Goal: Information Seeking & Learning: Learn about a topic

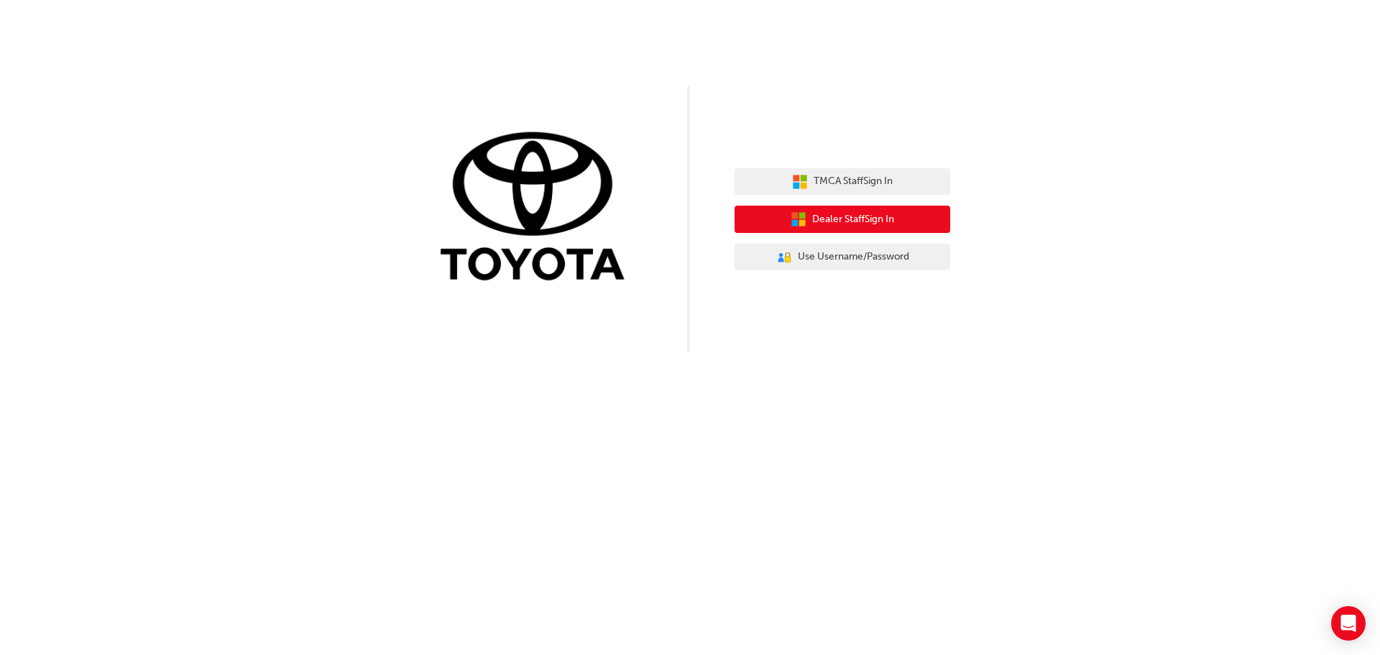
click at [883, 208] on button "Dealer Staff Sign In" at bounding box center [842, 219] width 216 height 27
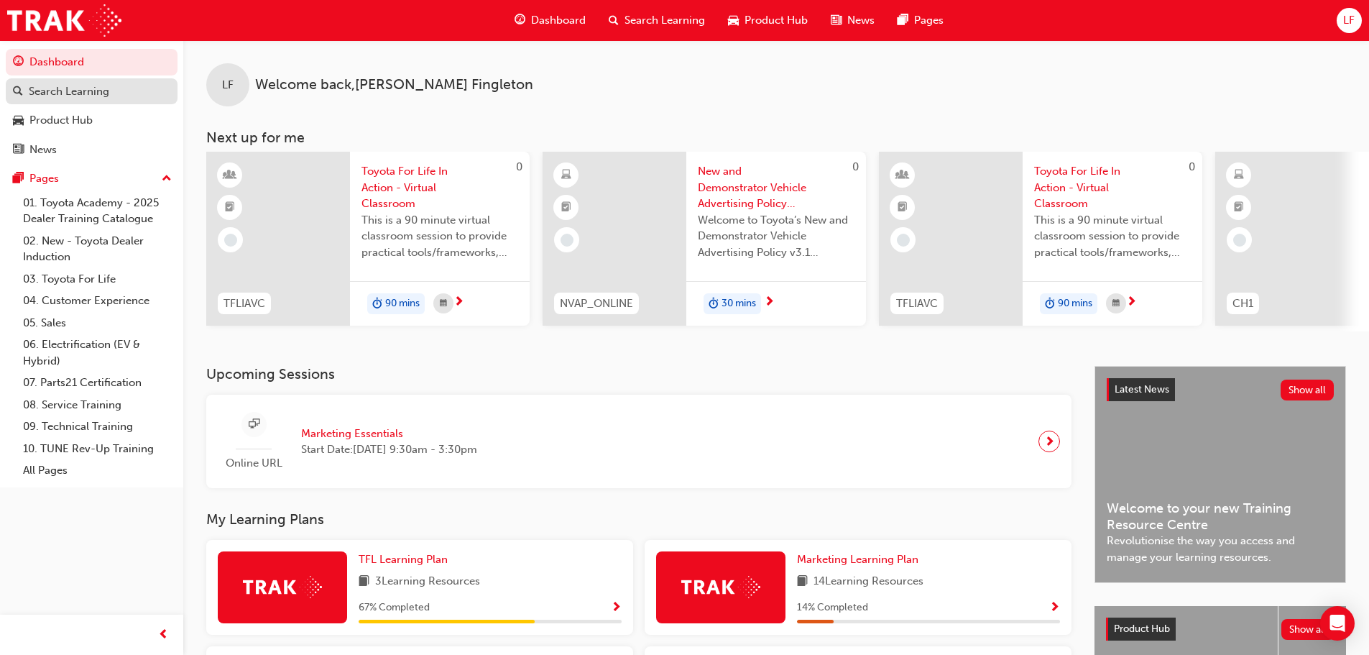
click at [63, 85] on div "Search Learning" at bounding box center [69, 91] width 80 height 17
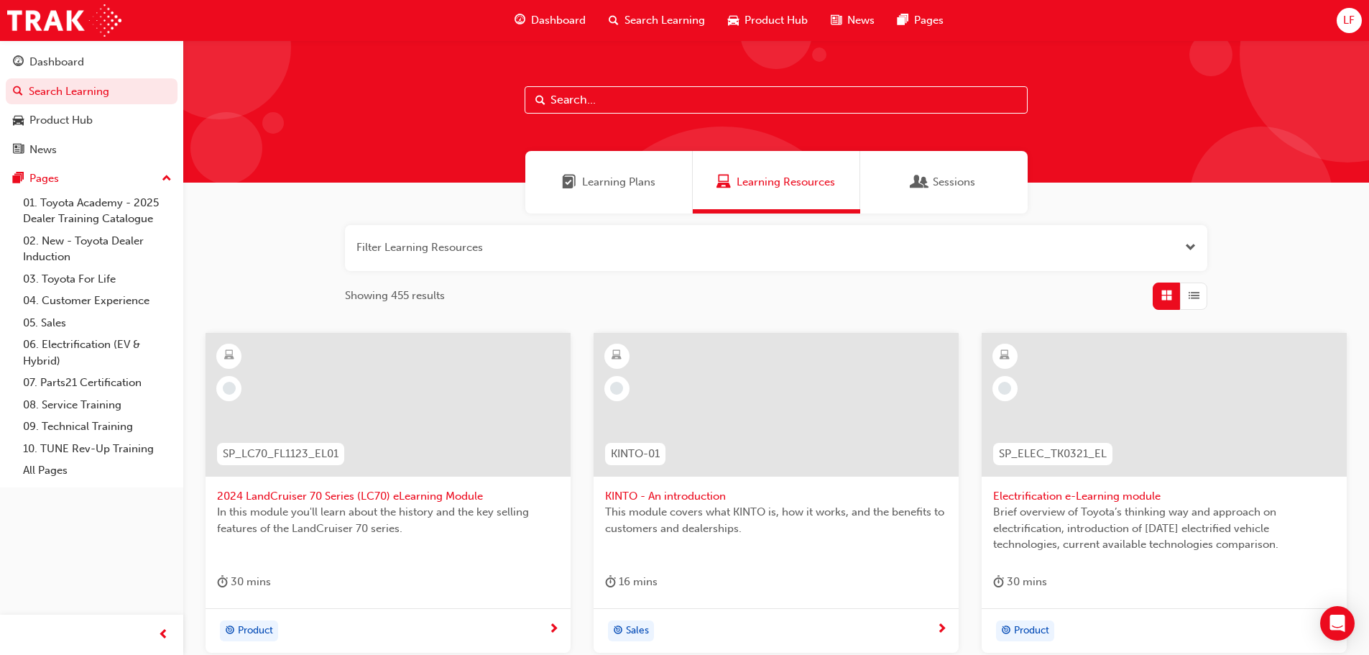
click at [563, 24] on span "Dashboard" at bounding box center [558, 20] width 55 height 17
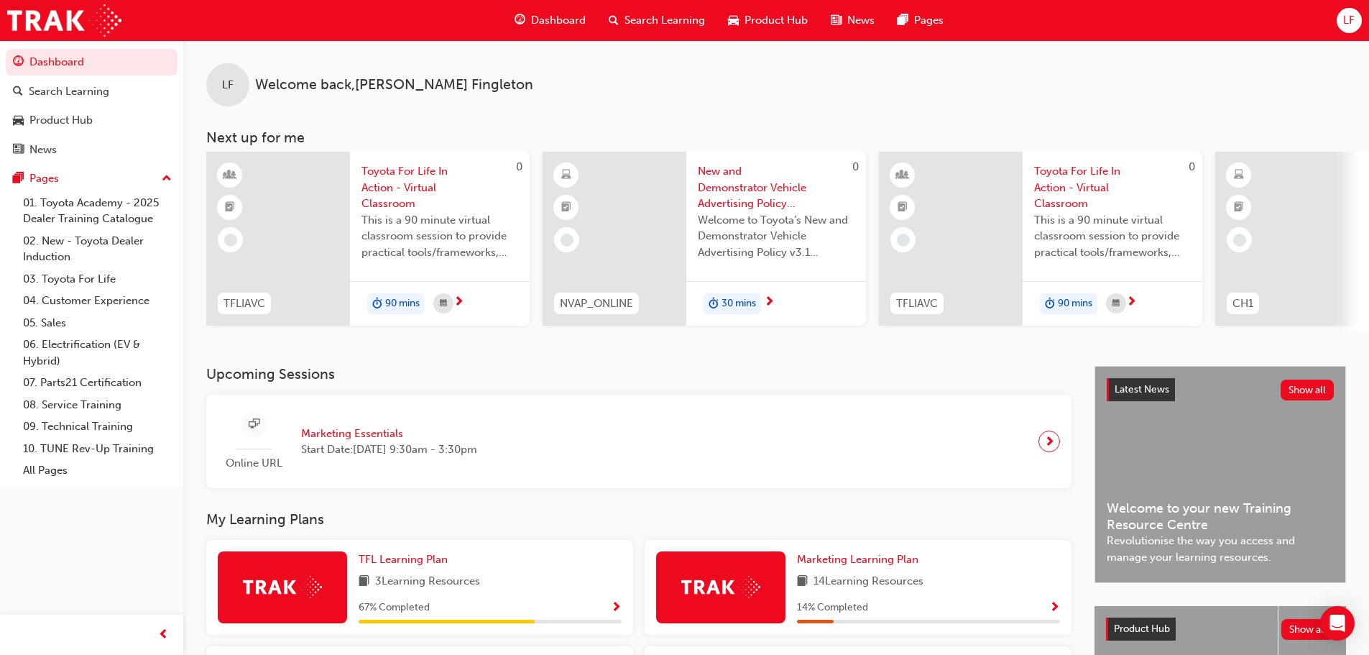
click at [638, 18] on span "Search Learning" at bounding box center [665, 20] width 80 height 17
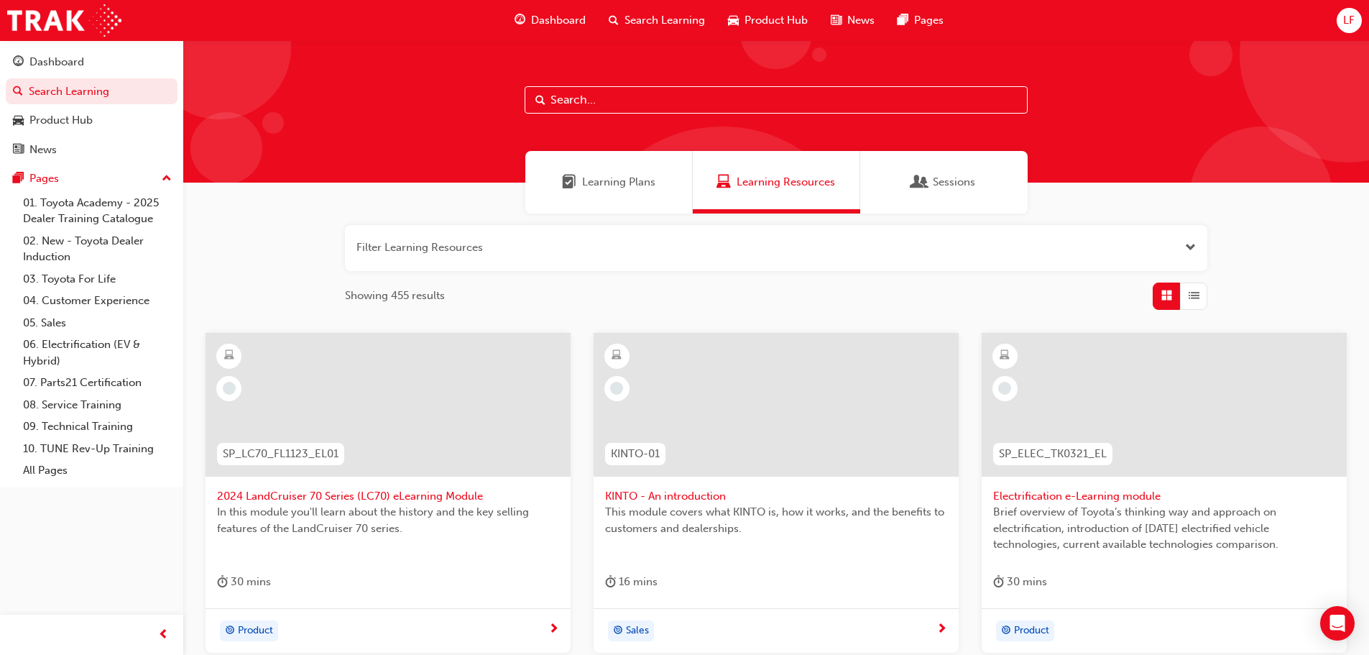
click at [566, 103] on input "text" at bounding box center [776, 99] width 503 height 27
type input "marketing essentials"
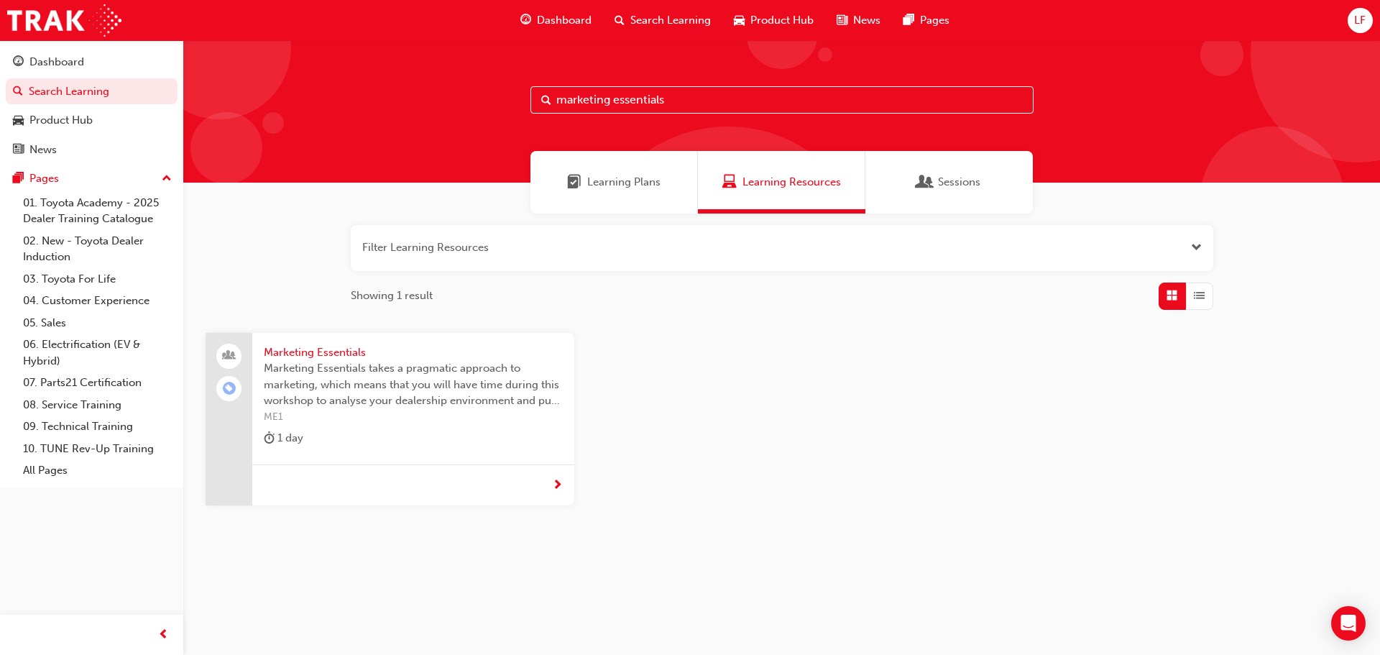
click at [451, 477] on div at bounding box center [413, 485] width 322 height 42
